Goal: Browse casually

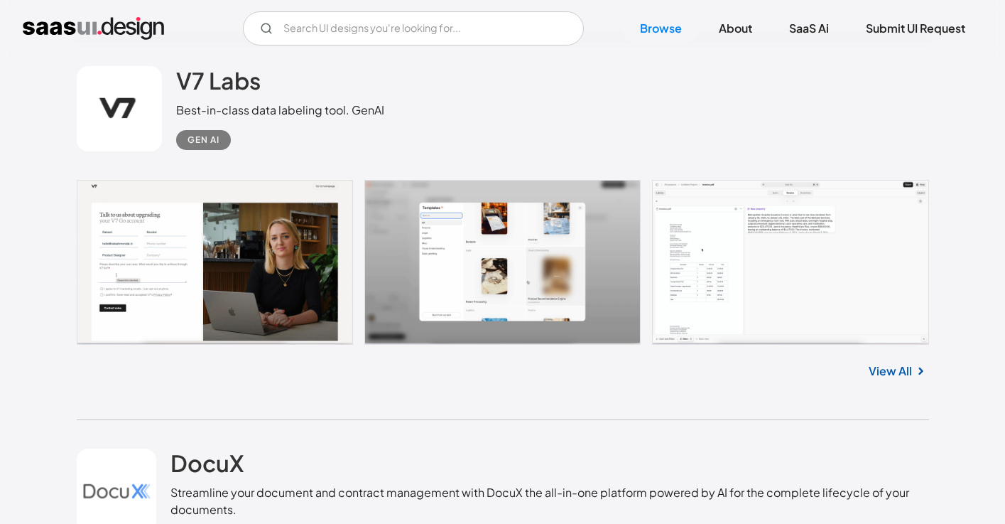
scroll to position [1813, 0]
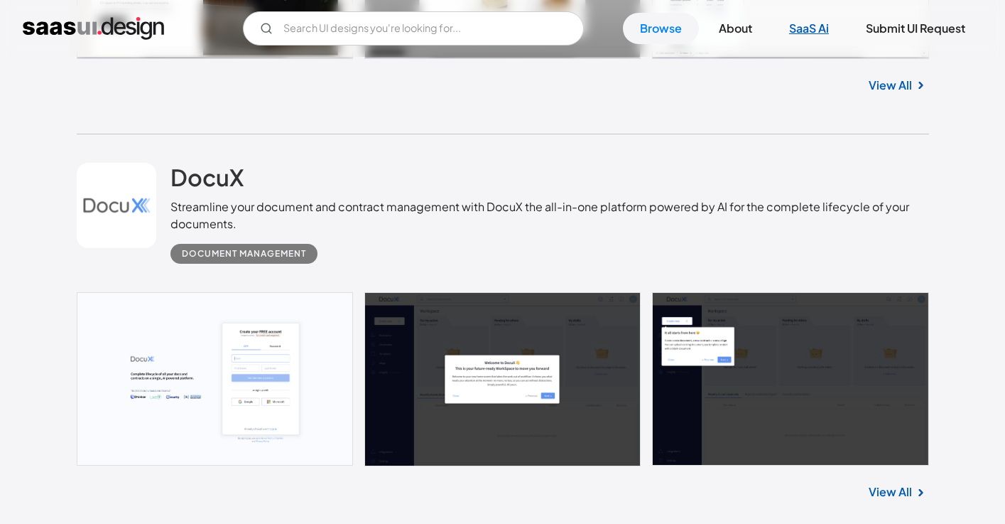
click at [818, 15] on link "SaaS Ai" at bounding box center [809, 28] width 74 height 31
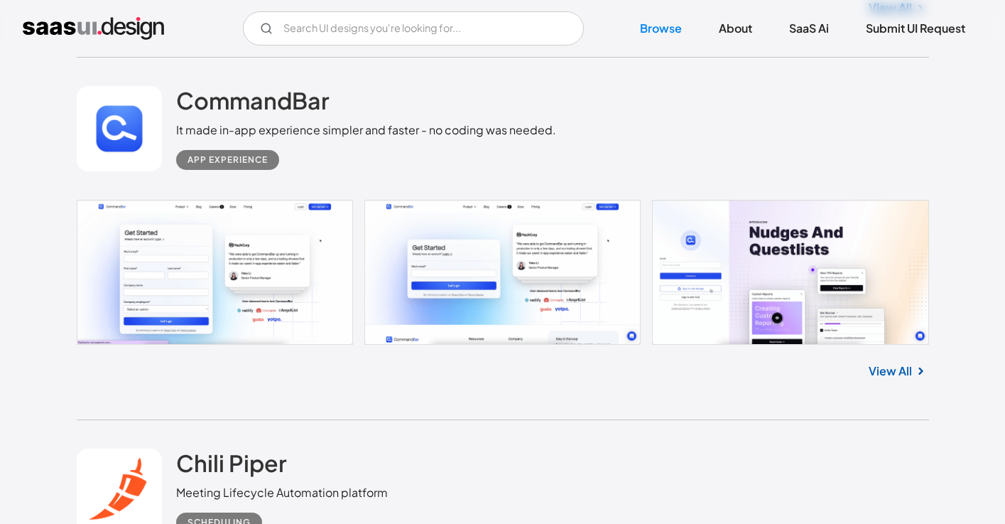
scroll to position [3123, 0]
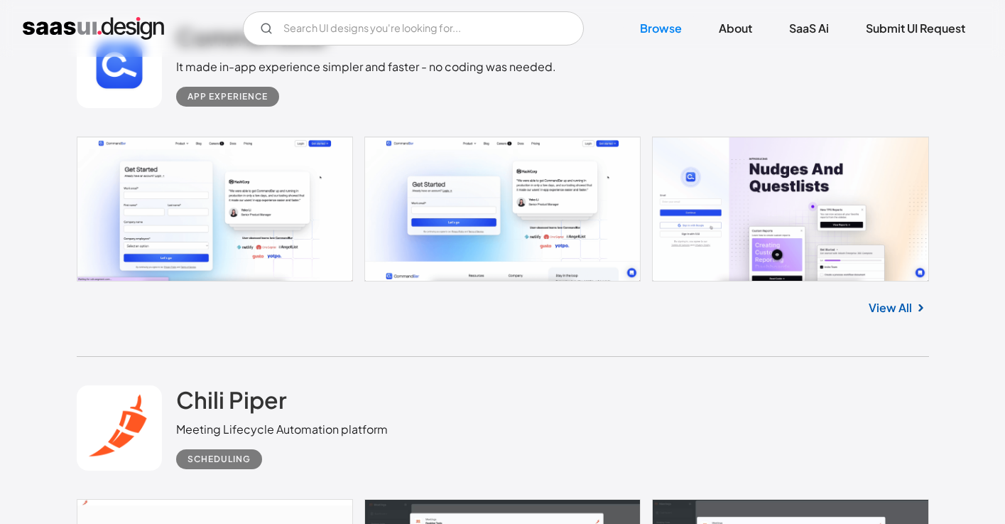
click at [759, 199] on link at bounding box center [503, 208] width 853 height 145
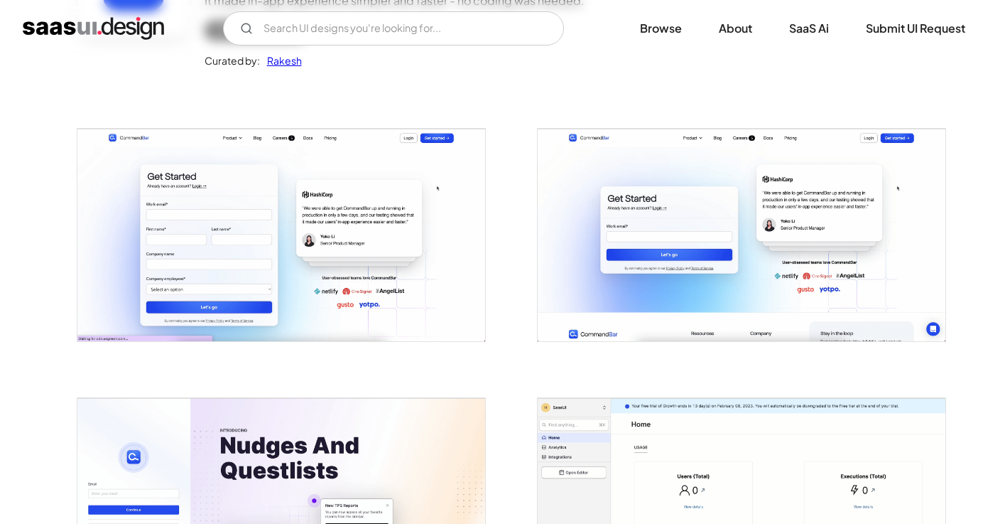
scroll to position [240, 0]
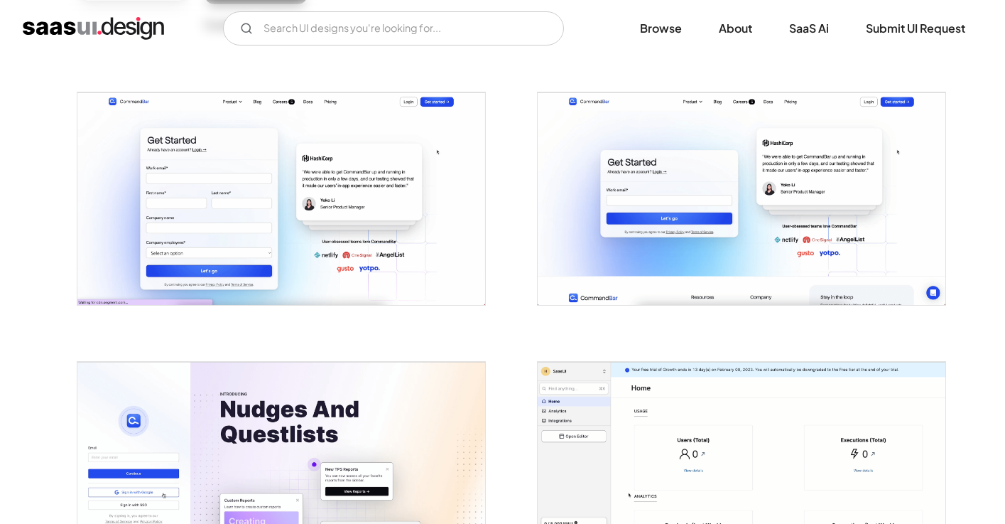
click at [376, 207] on img "open lightbox" at bounding box center [281, 198] width 408 height 212
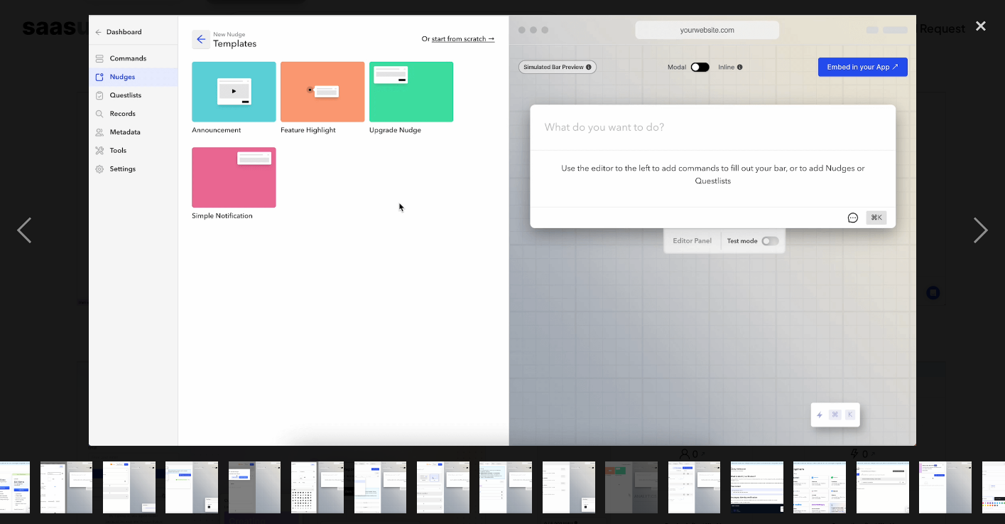
scroll to position [0, 450]
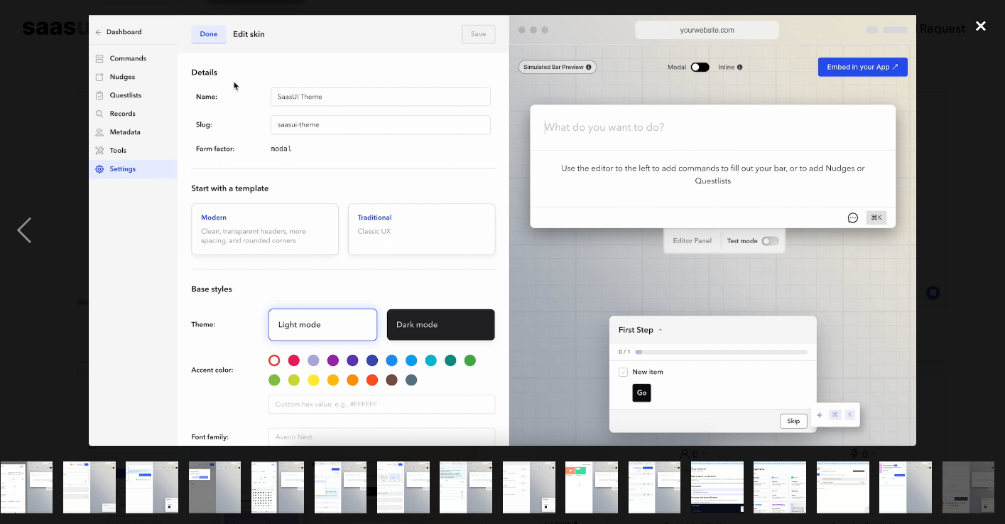
click at [983, 23] on div "close lightbox" at bounding box center [981, 26] width 48 height 31
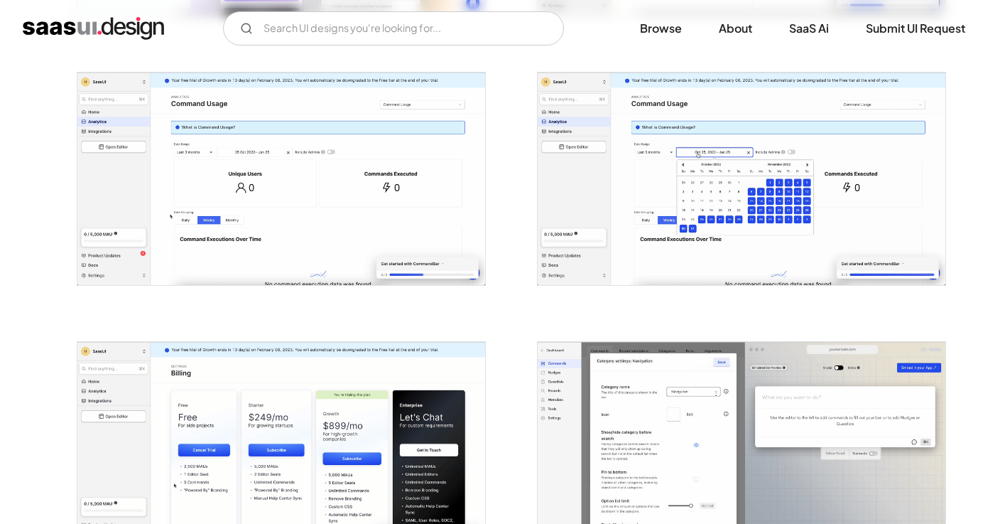
scroll to position [944, 0]
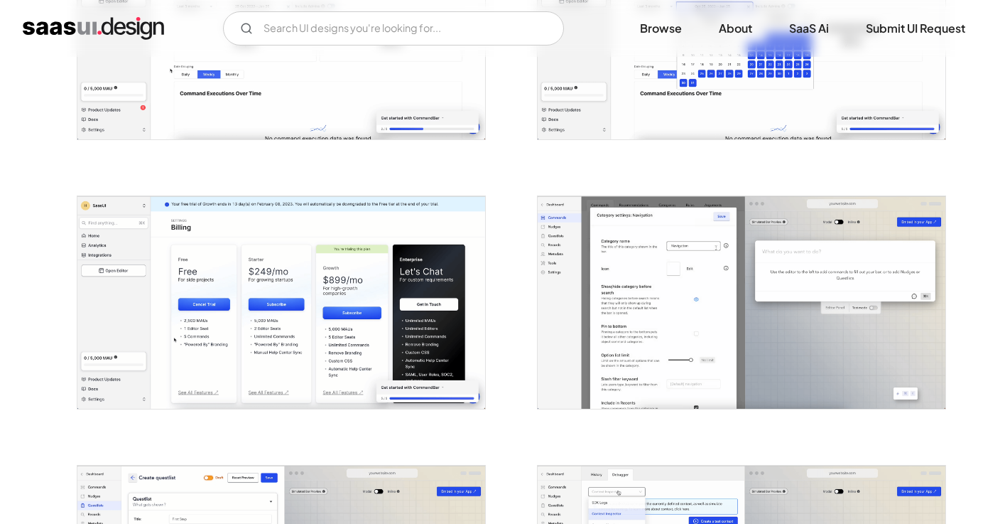
click at [136, 38] on img "home" at bounding box center [93, 28] width 141 height 23
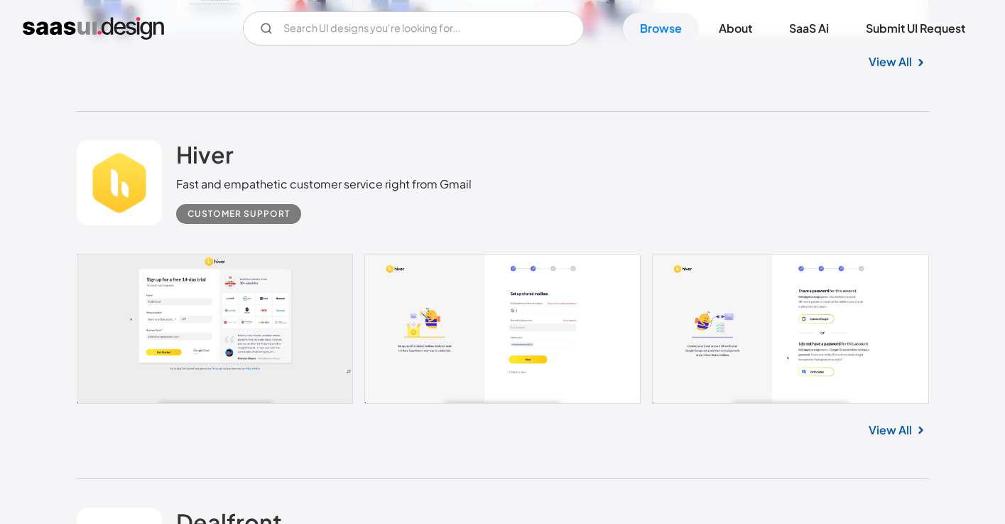
scroll to position [9751, 0]
click at [265, 323] on link at bounding box center [503, 329] width 853 height 149
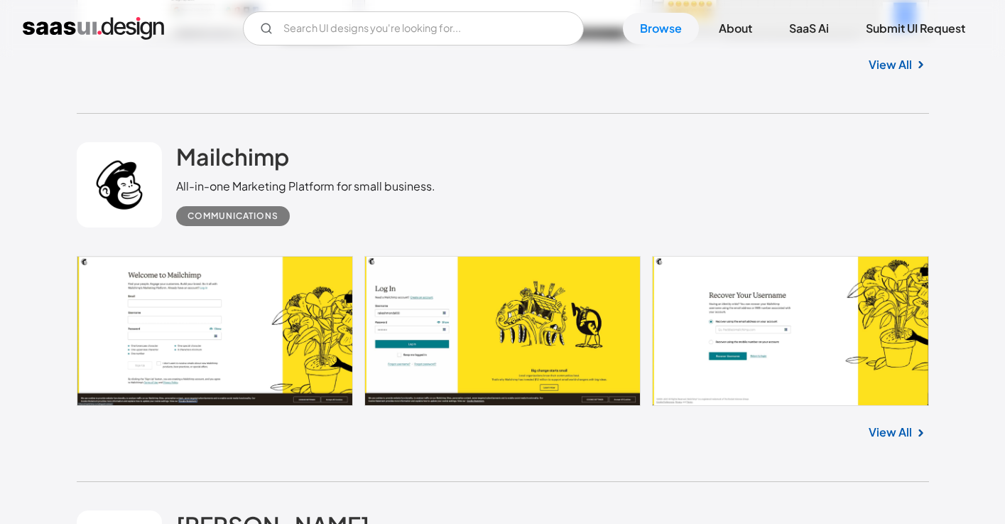
scroll to position [12762, 0]
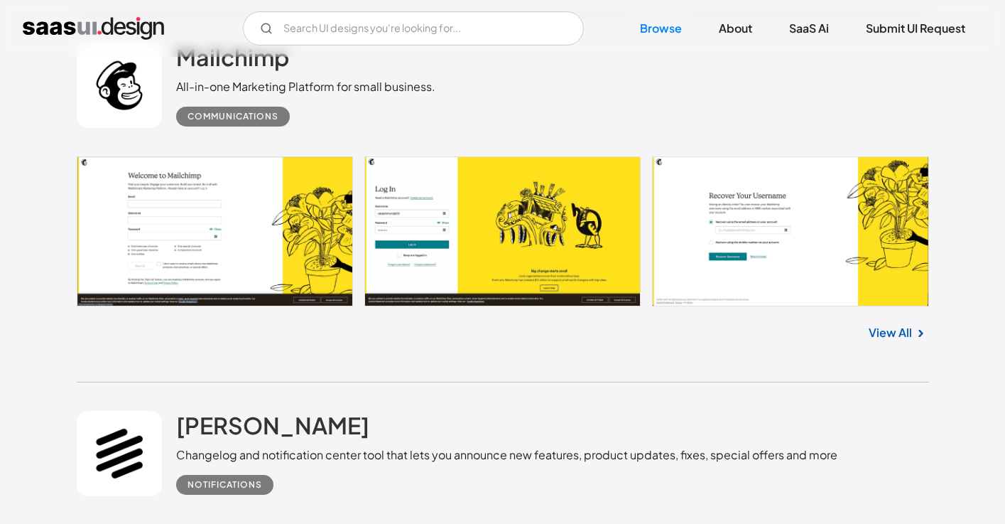
click at [269, 232] on link at bounding box center [503, 231] width 853 height 150
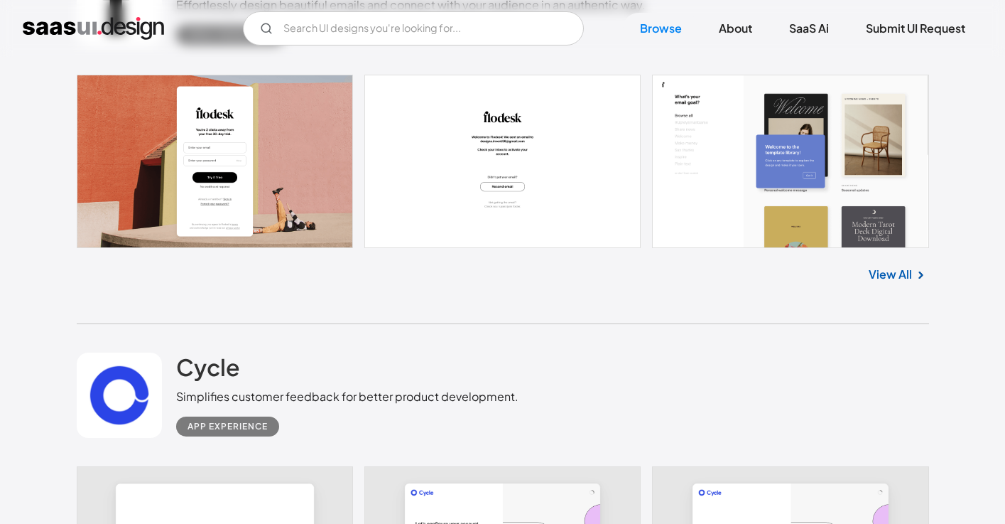
scroll to position [14873, 0]
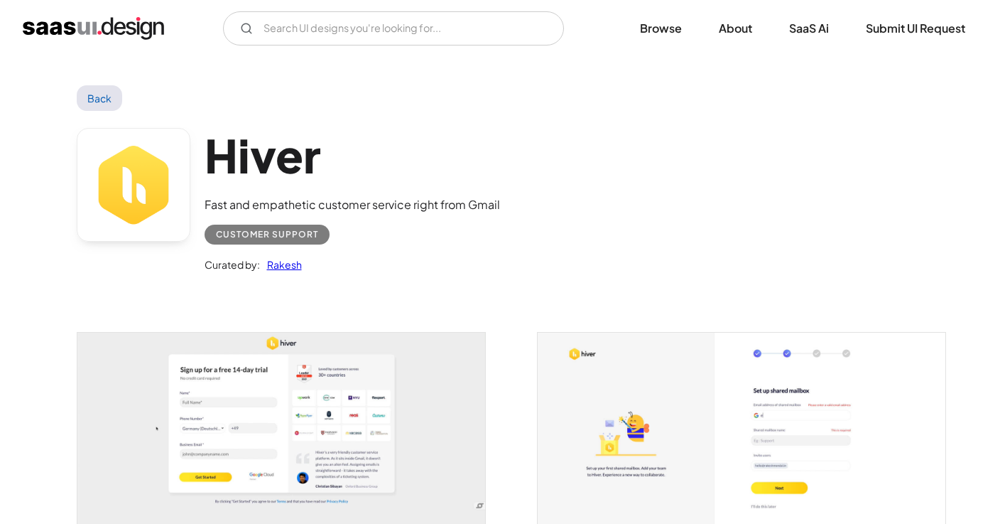
click at [343, 352] on img "open lightbox" at bounding box center [281, 442] width 408 height 220
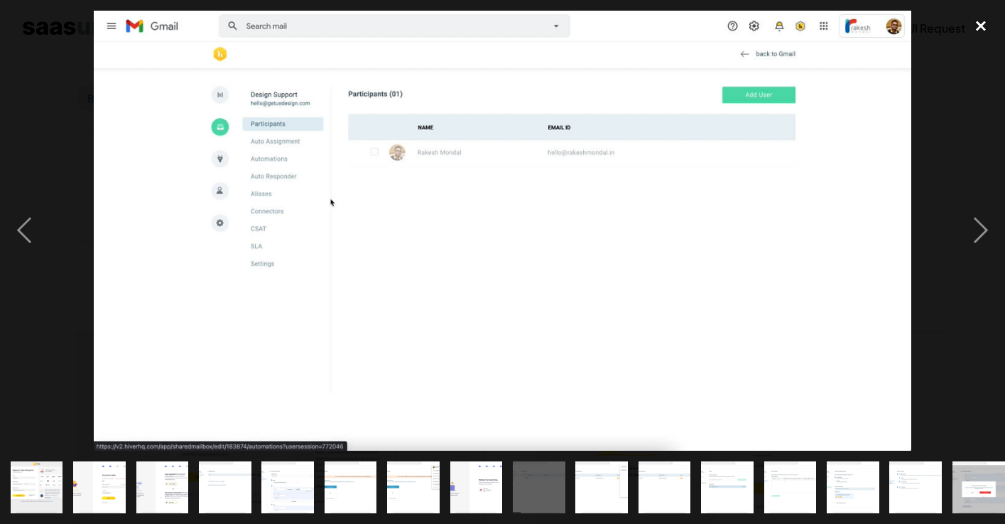
click at [991, 17] on div "close lightbox" at bounding box center [981, 26] width 48 height 31
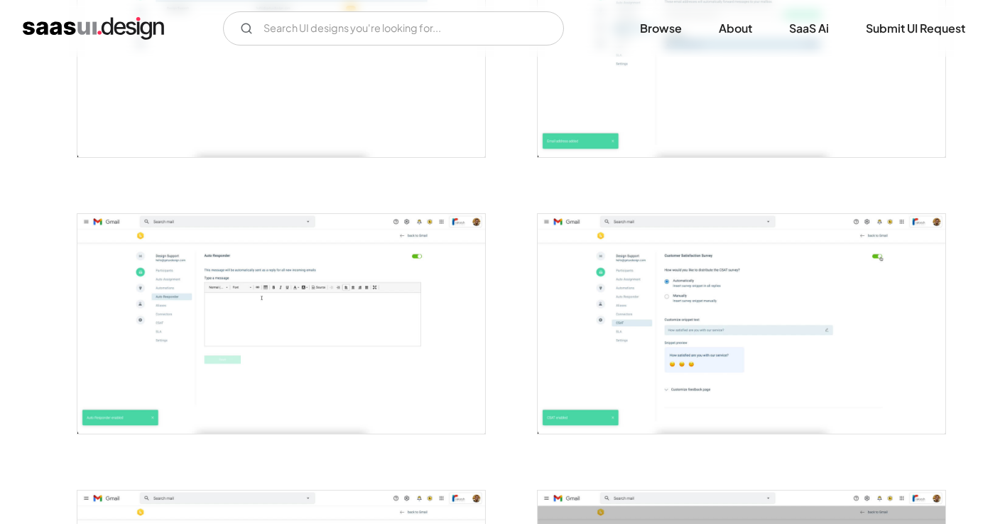
scroll to position [1804, 0]
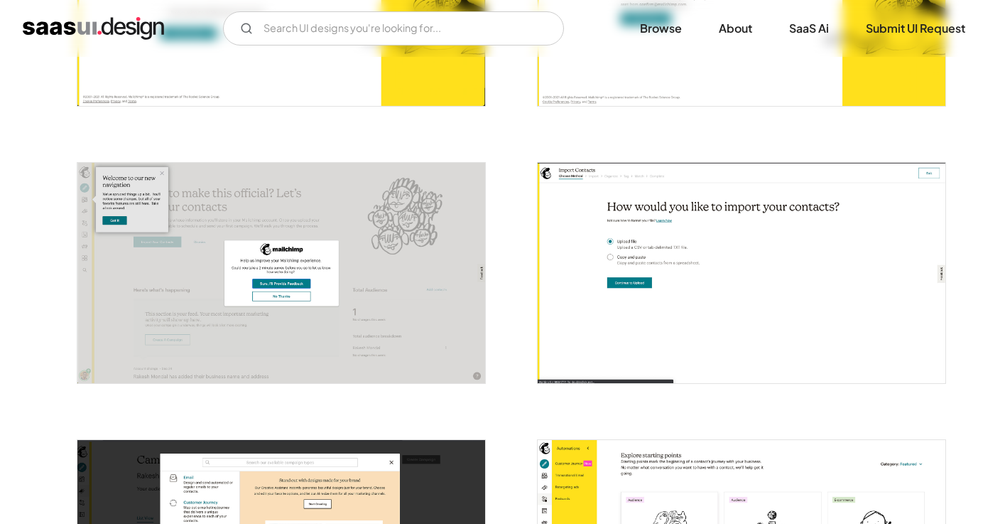
scroll to position [939, 0]
